Goal: Task Accomplishment & Management: Manage account settings

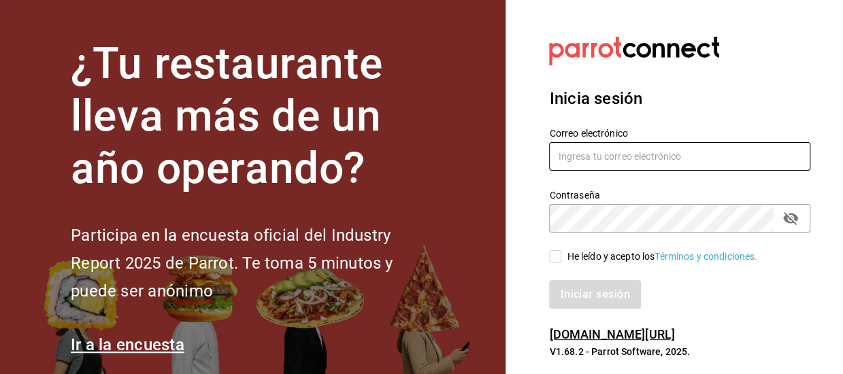
type input "[EMAIL_ADDRESS][DOMAIN_NAME]"
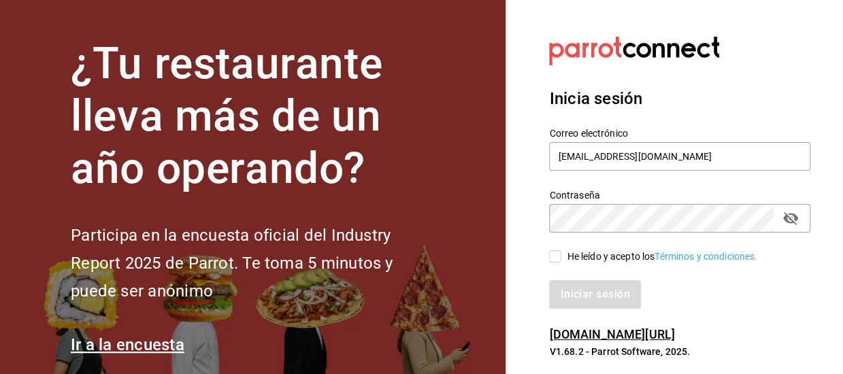
click at [557, 257] on input "He leído y acepto los Términos y condiciones." at bounding box center [555, 256] width 12 height 12
checkbox input "true"
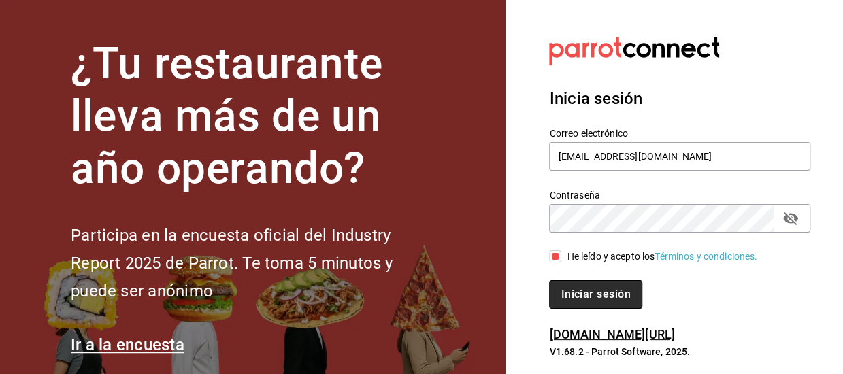
click at [595, 297] on button "Iniciar sesión" at bounding box center [595, 294] width 93 height 29
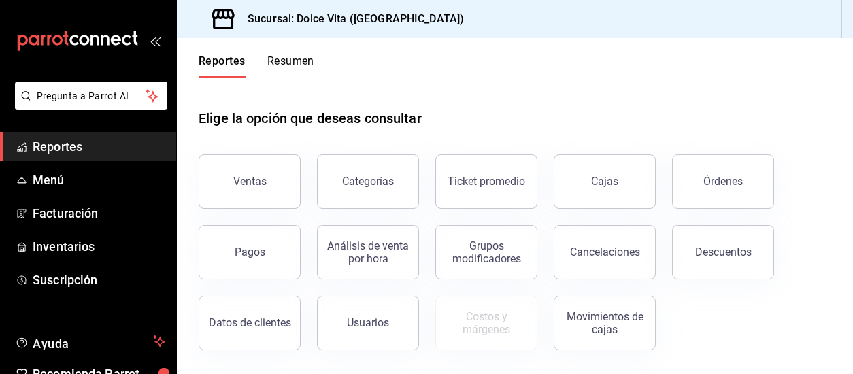
click at [306, 61] on button "Resumen" at bounding box center [290, 65] width 47 height 23
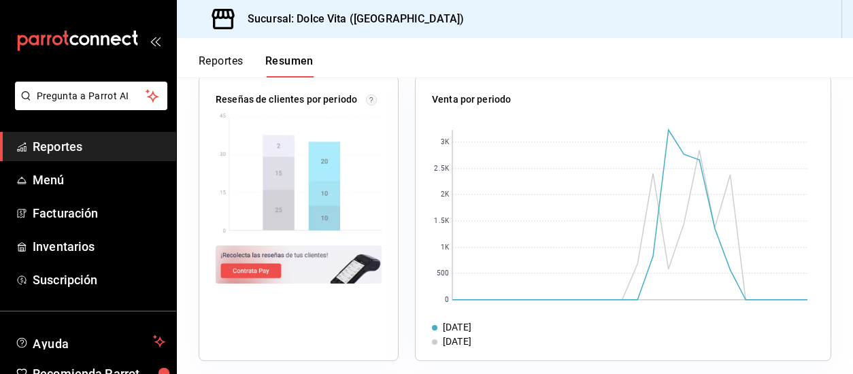
scroll to position [558, 0]
